Goal: Find specific page/section: Find specific page/section

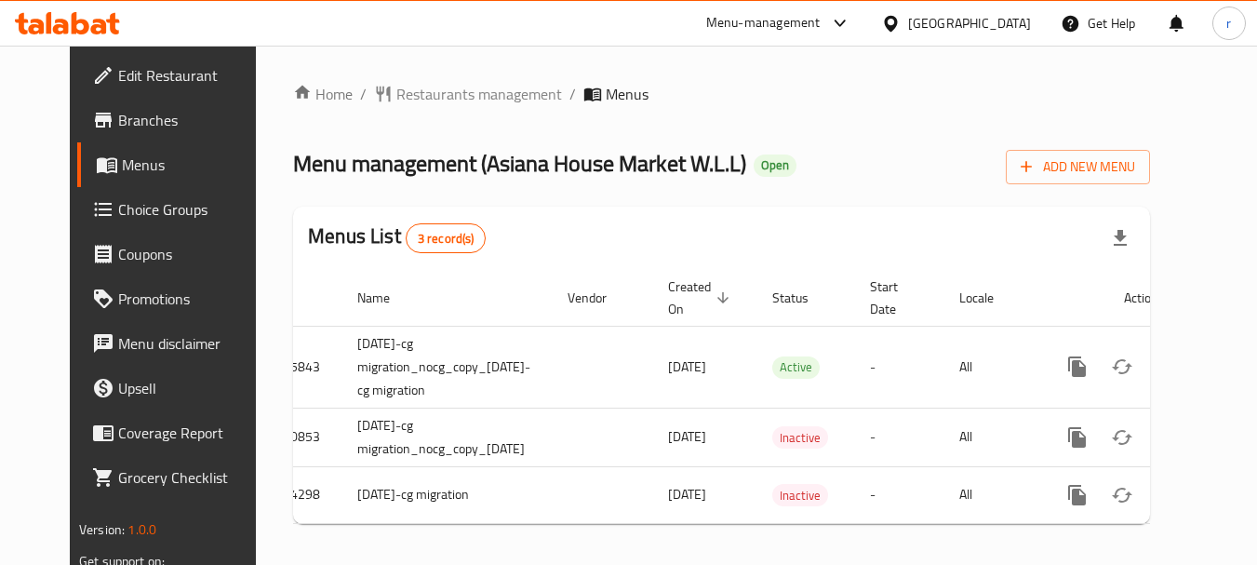
scroll to position [0, 53]
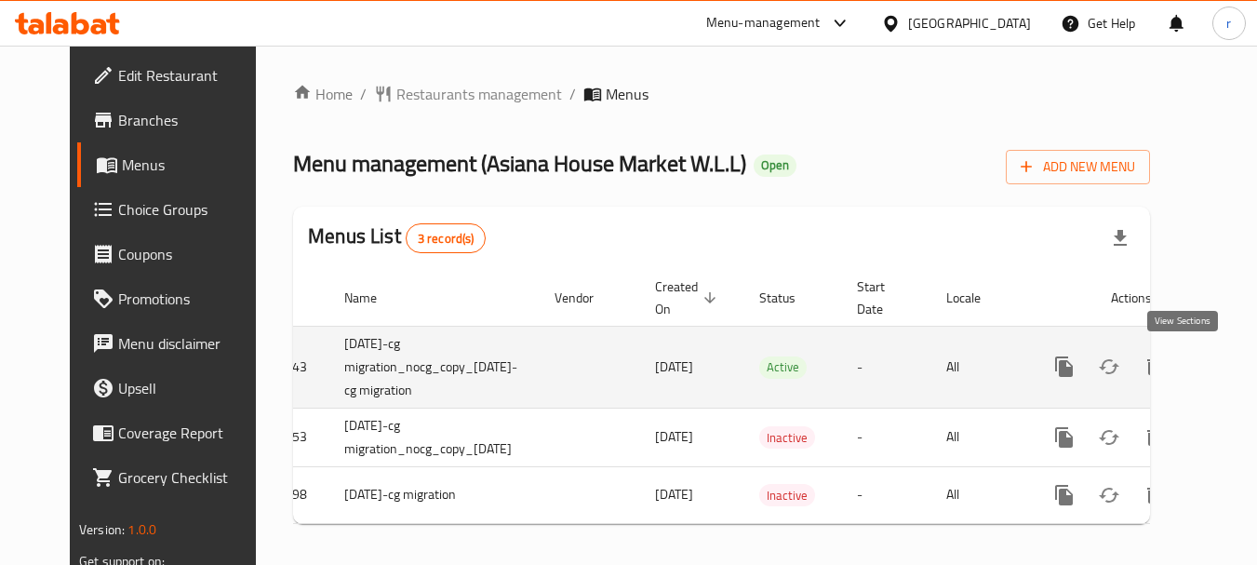
click at [1187, 366] on icon "enhanced table" at bounding box center [1198, 366] width 22 height 22
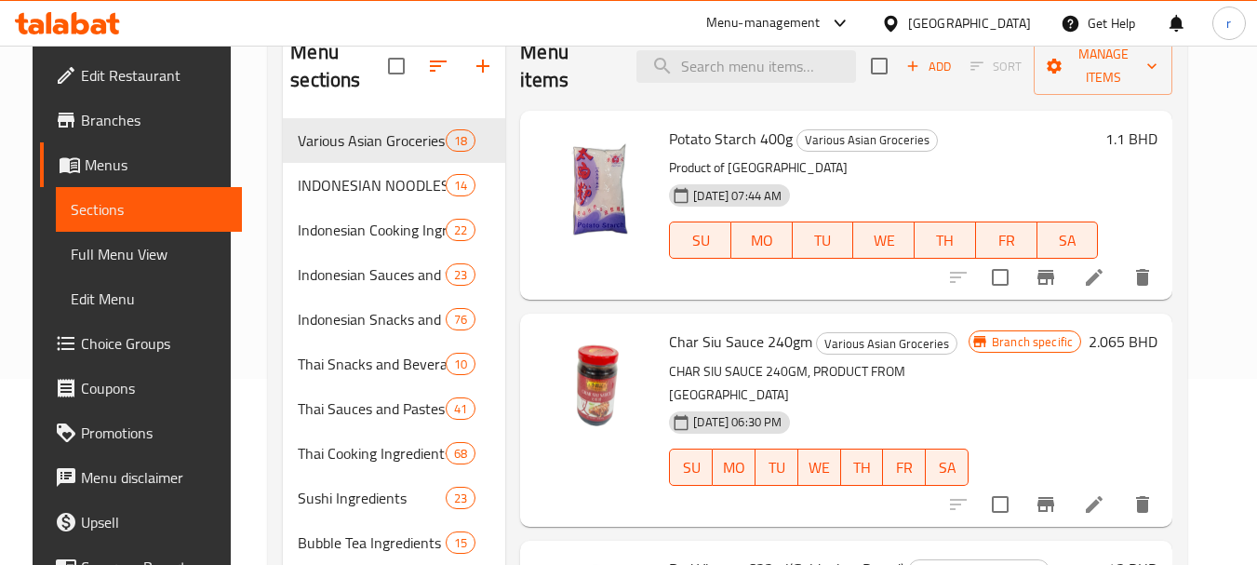
drag, startPoint x: 92, startPoint y: 248, endPoint x: 101, endPoint y: 255, distance: 11.4
click at [92, 248] on span "Full Menu View" at bounding box center [149, 254] width 157 height 22
click at [101, 255] on span "Full Menu View" at bounding box center [149, 254] width 157 height 22
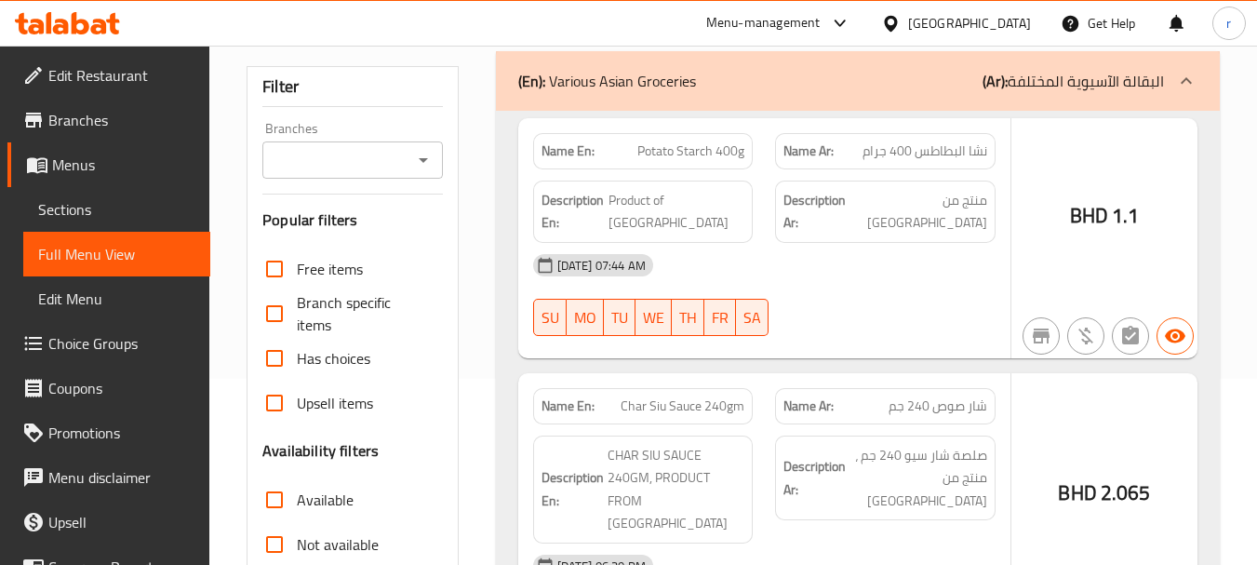
click at [518, 244] on div "Name En: Potato Starch 400g Name Ar: نشا البطاطس 400 جرام Description En: Produ…" at bounding box center [764, 238] width 492 height 240
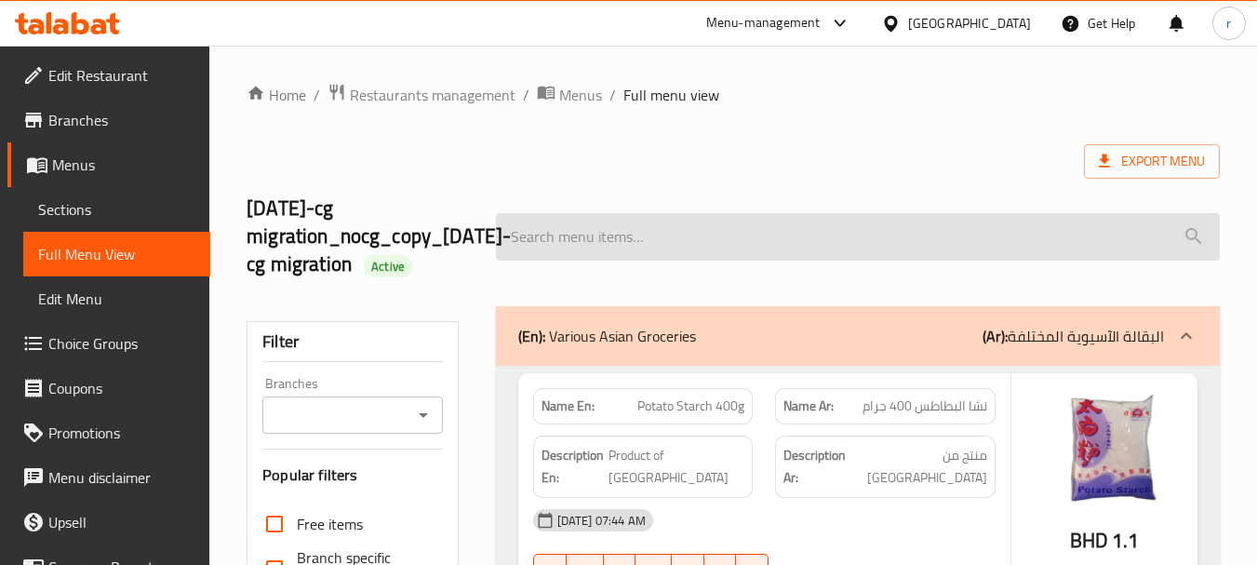
click at [627, 246] on input "search" at bounding box center [858, 236] width 724 height 47
paste input "Ice Cream Tiramisu Bangdoa"
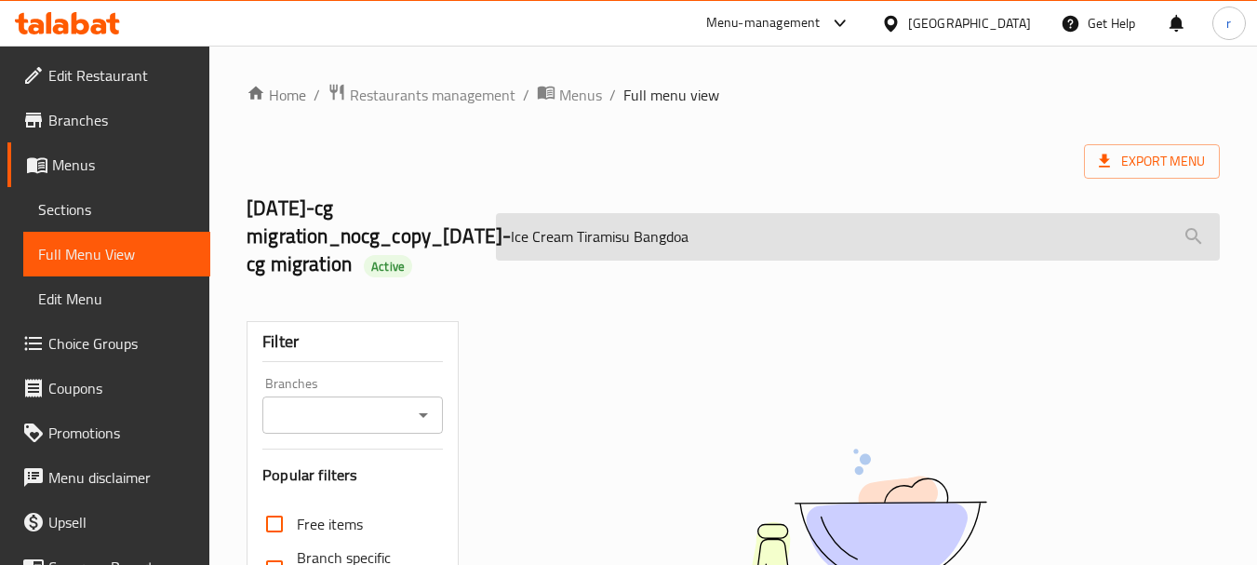
drag, startPoint x: 632, startPoint y: 240, endPoint x: 716, endPoint y: 246, distance: 84.8
click at [716, 246] on input "Ice Cream Tiramisu Bangdoa" at bounding box center [858, 236] width 724 height 47
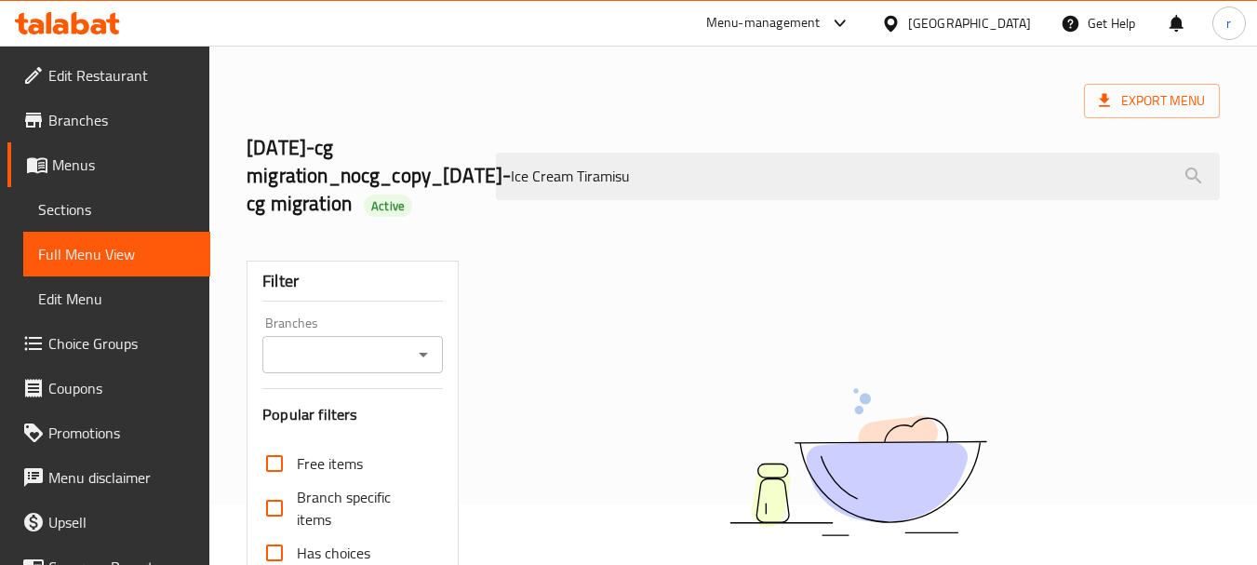
scroll to position [93, 0]
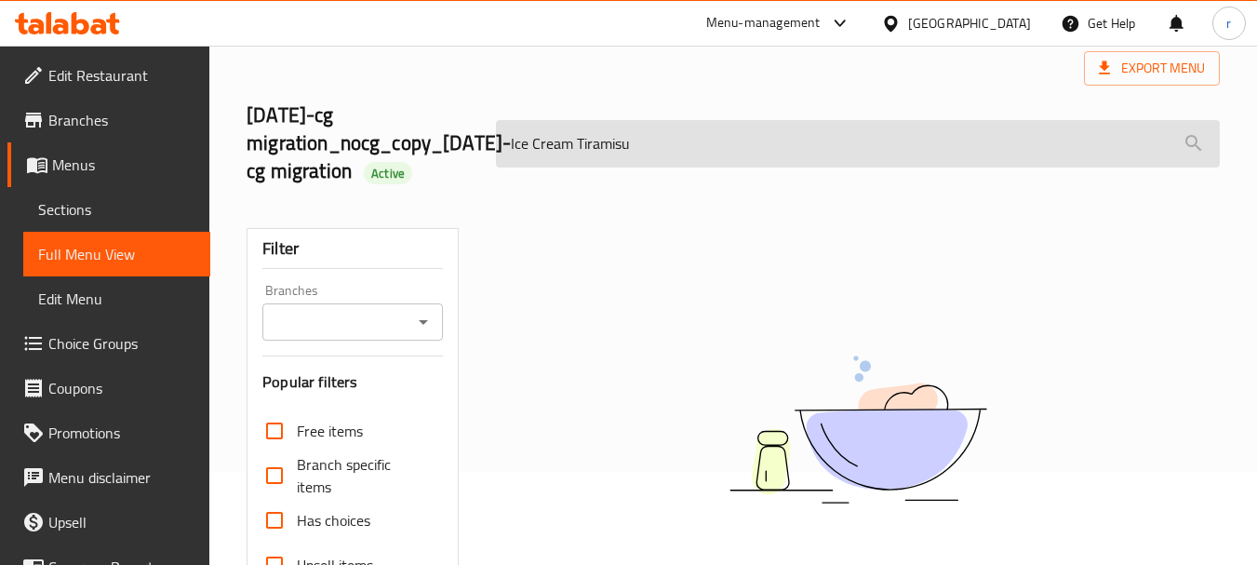
click at [680, 140] on input "Ice Cream Tiramisu" at bounding box center [858, 143] width 724 height 47
click at [684, 155] on input "Ice Cream Tiramisu" at bounding box center [858, 143] width 724 height 47
click at [685, 153] on input "Ice Cream Tiramisu" at bounding box center [858, 143] width 724 height 47
click at [692, 144] on input "Ice Cream Tiramisu" at bounding box center [858, 143] width 724 height 47
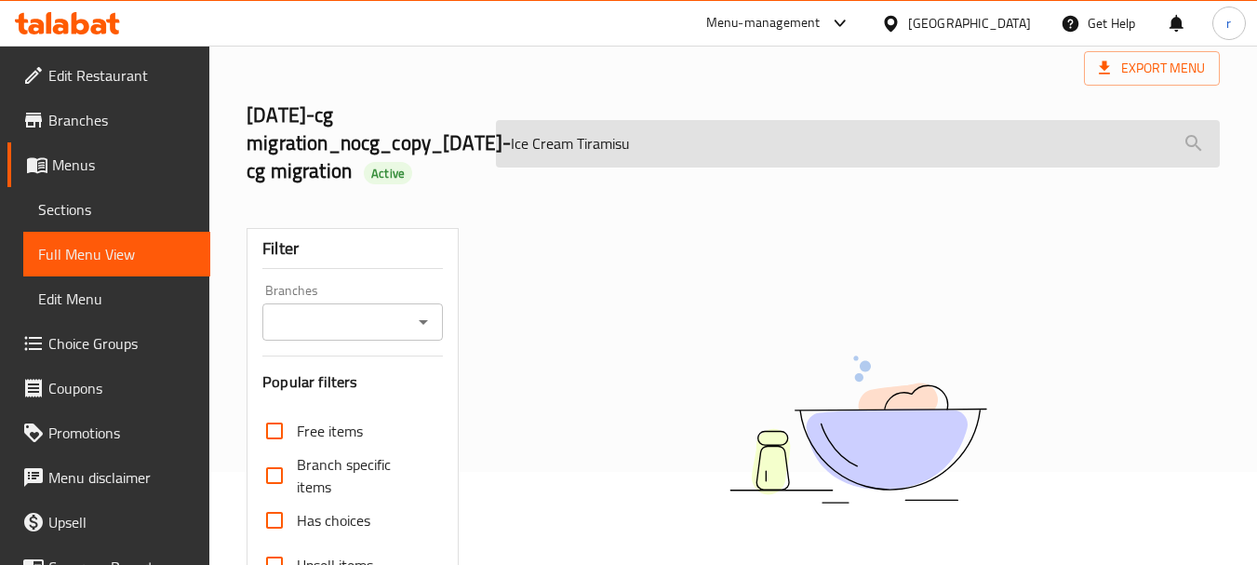
click at [641, 141] on input "Ice Cream Tiramisu" at bounding box center [858, 143] width 724 height 47
drag, startPoint x: 640, startPoint y: 141, endPoint x: 576, endPoint y: 143, distance: 64.2
click at [576, 143] on input "Ice Cream Tiramisu" at bounding box center [858, 143] width 724 height 47
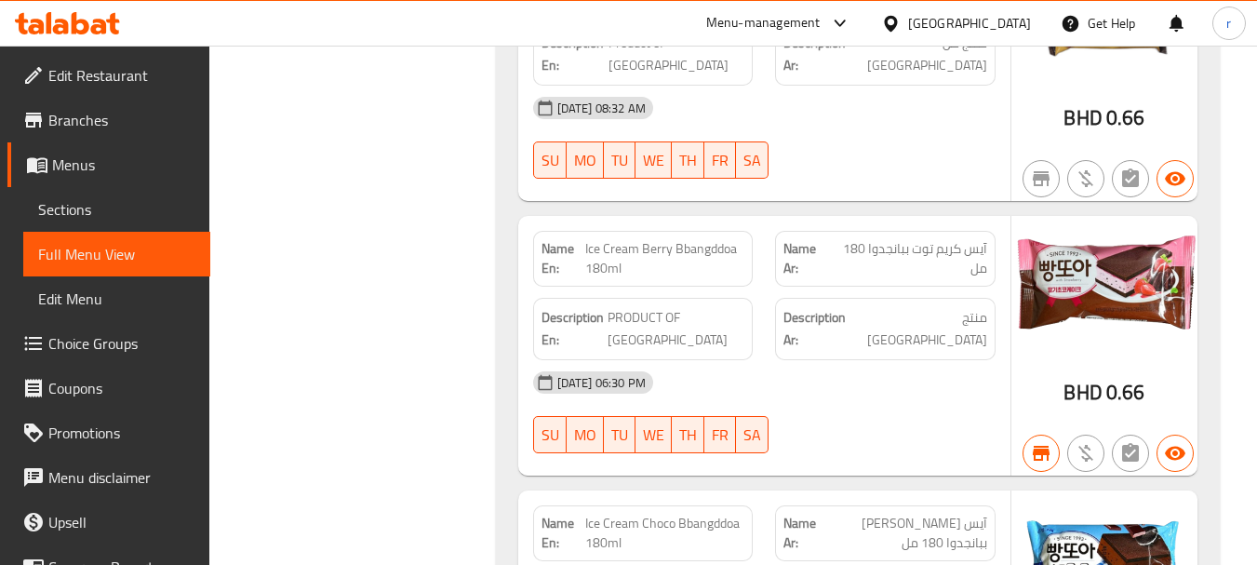
scroll to position [3069, 0]
type input "Ice Cream"
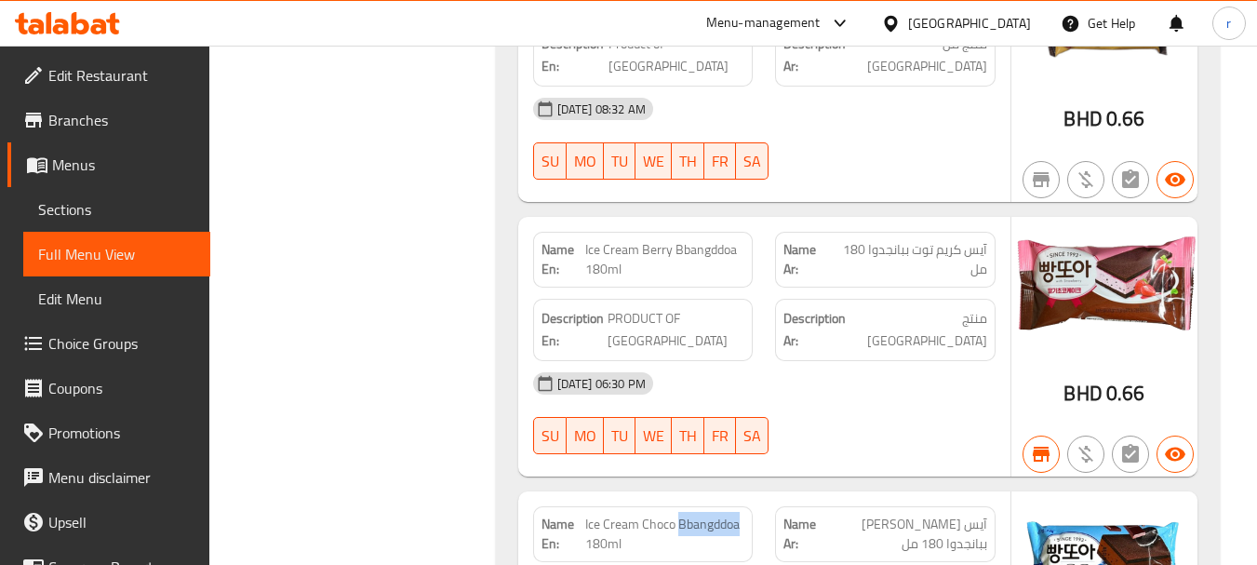
drag, startPoint x: 678, startPoint y: 278, endPoint x: 737, endPoint y: 284, distance: 58.9
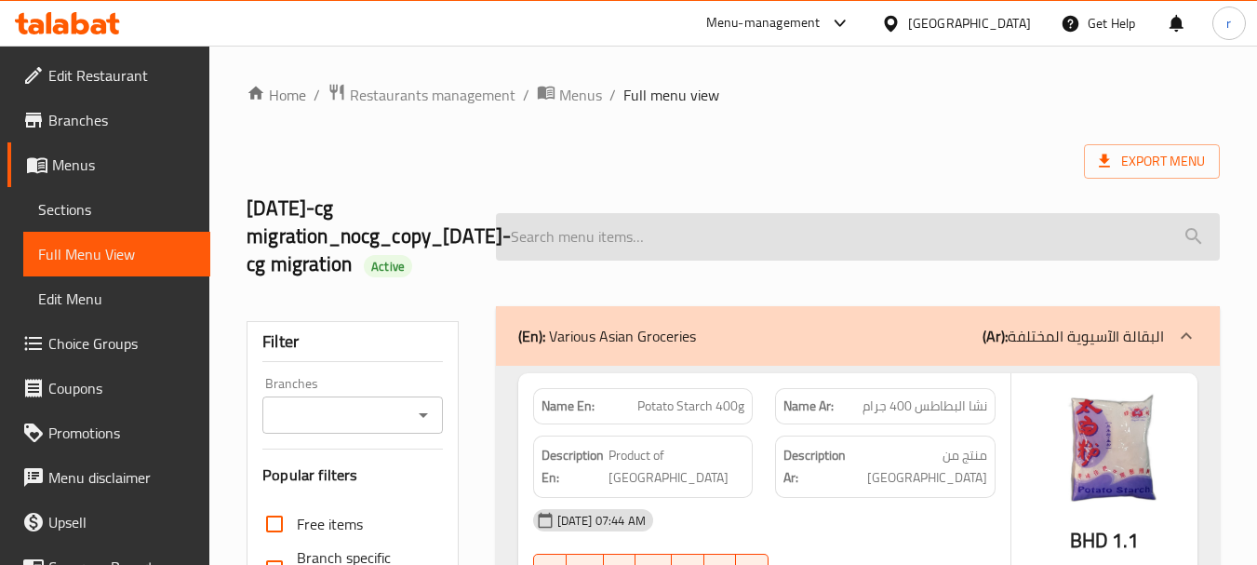
click at [589, 243] on input "search" at bounding box center [858, 236] width 724 height 47
